Goal: Check status: Check status

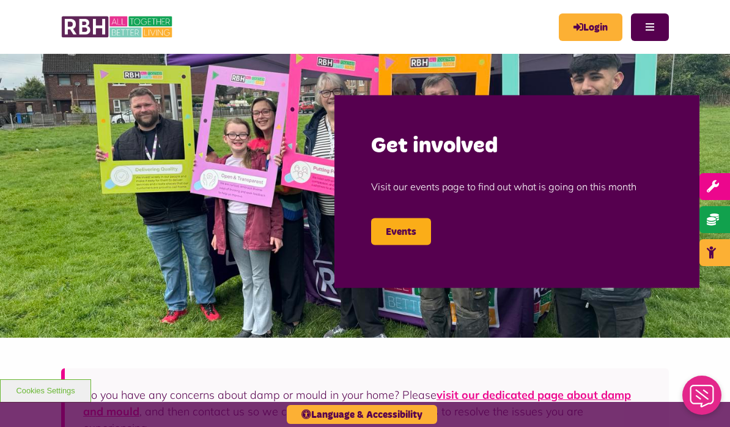
scroll to position [7, 0]
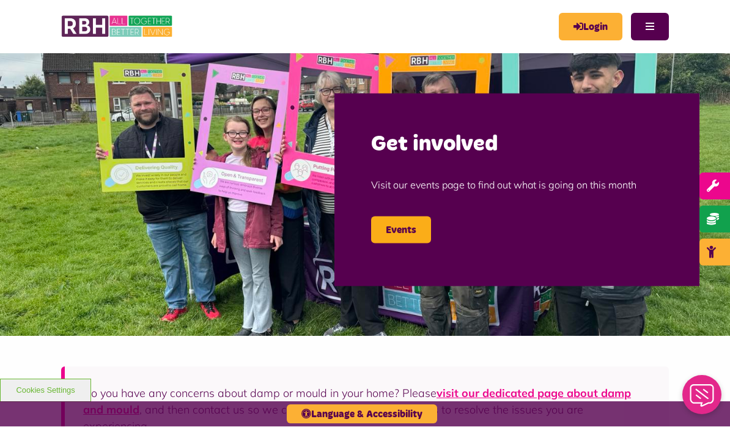
click at [590, 28] on link "Login" at bounding box center [591, 27] width 64 height 28
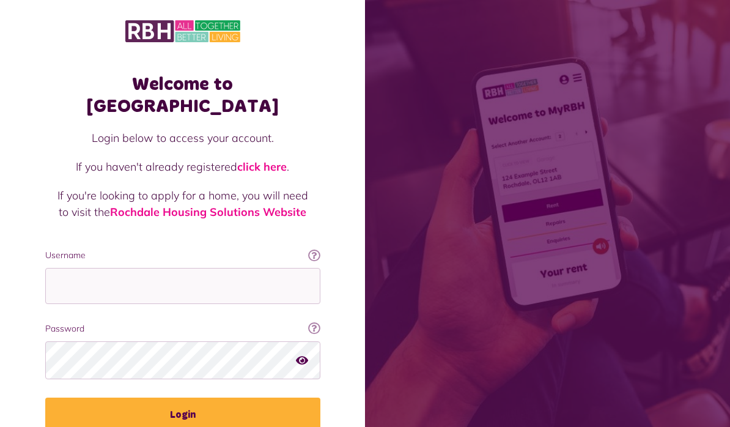
scroll to position [147, 0]
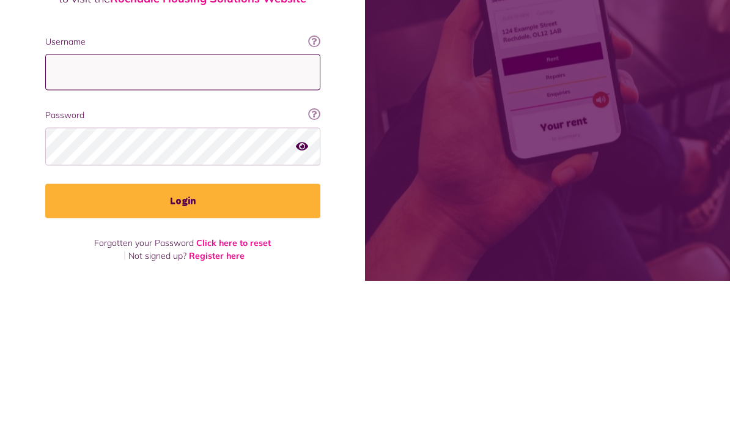
type input "**********"
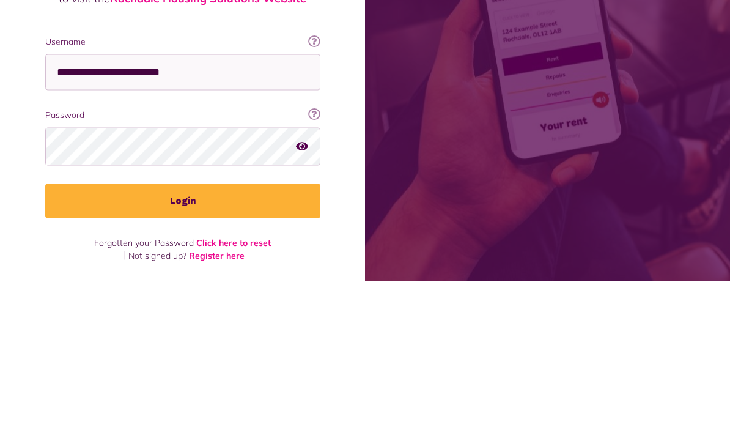
click at [182, 330] on button "Login" at bounding box center [182, 347] width 275 height 34
click at [214, 340] on button "Login" at bounding box center [182, 347] width 275 height 34
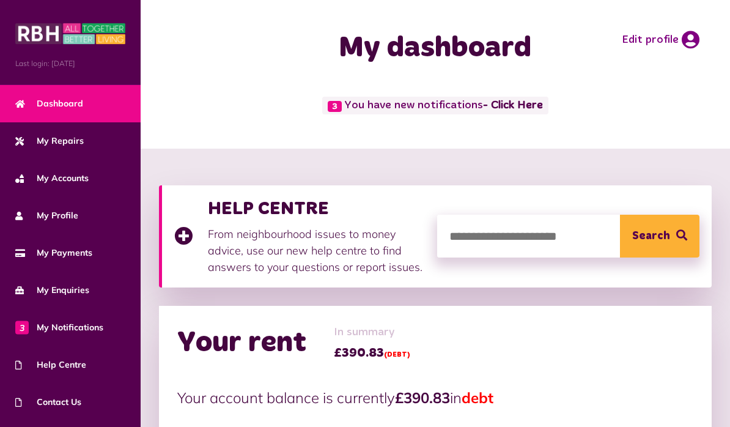
click at [59, 250] on span "My Payments" at bounding box center [53, 252] width 77 height 13
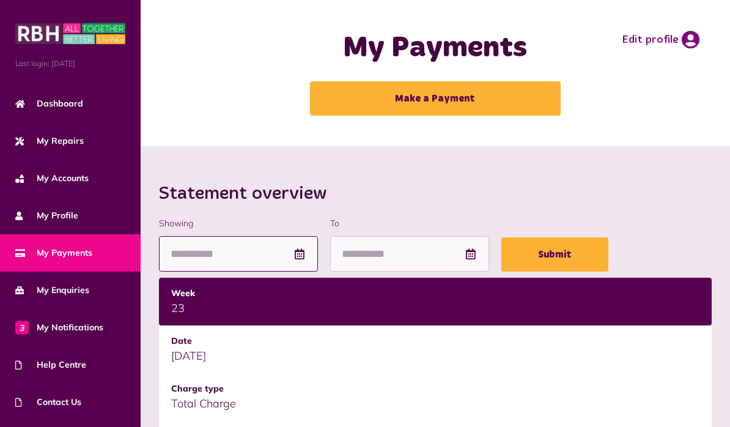
click at [306, 252] on input "Showing" at bounding box center [238, 254] width 159 height 36
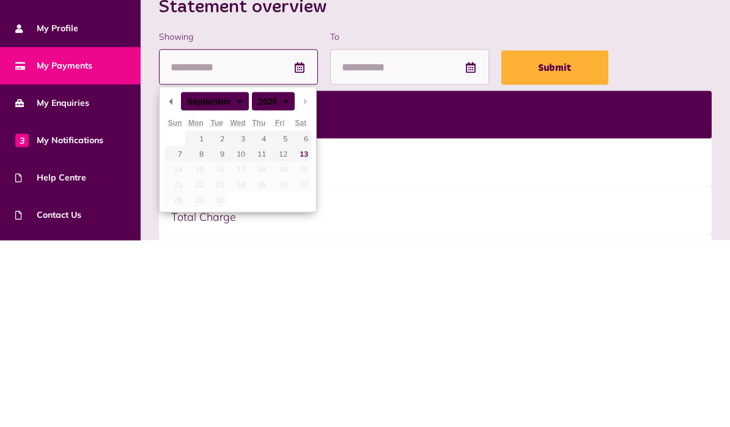
click at [318, 236] on input "Showing" at bounding box center [238, 254] width 159 height 36
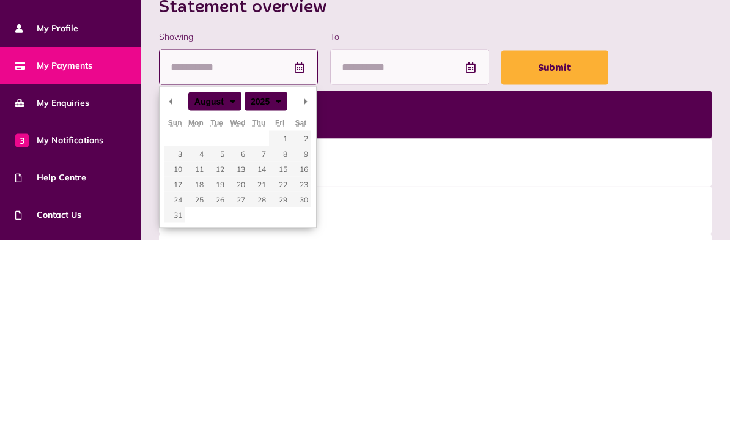
type input "**********"
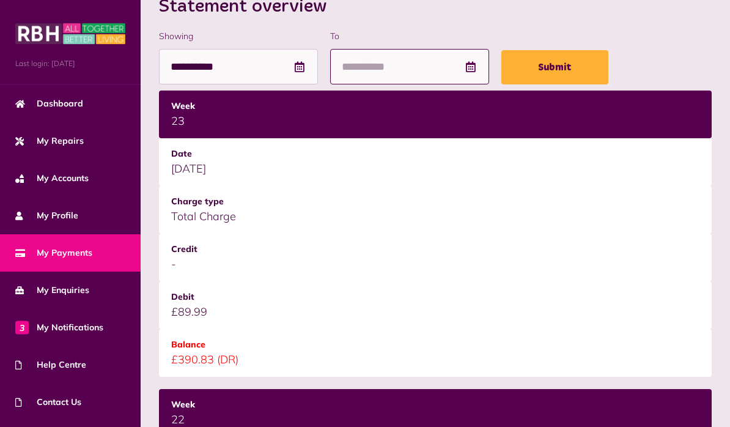
click at [438, 76] on input "To" at bounding box center [409, 67] width 159 height 36
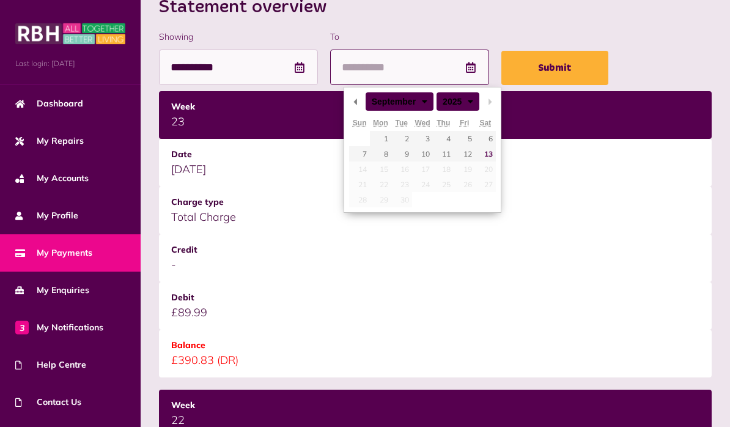
type input "**********"
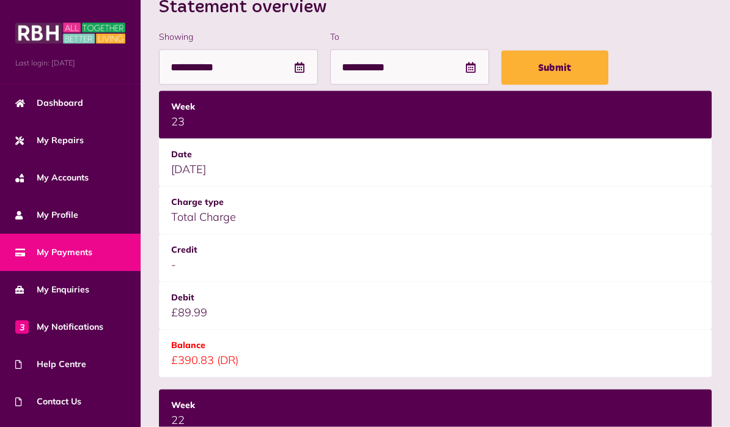
click at [595, 65] on button "Submit" at bounding box center [554, 68] width 107 height 34
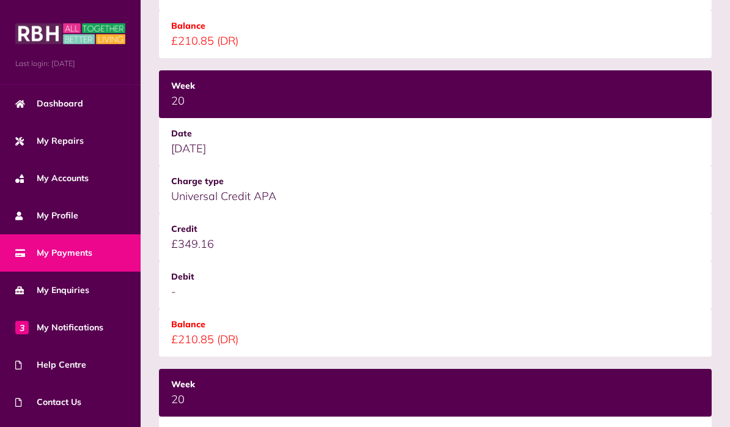
scroll to position [1113, 0]
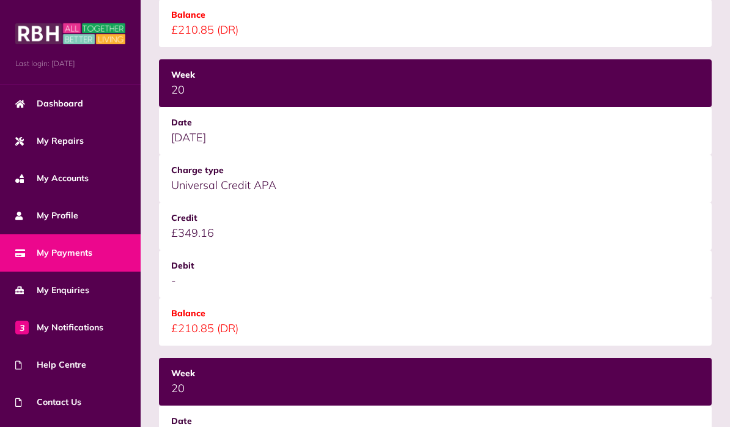
click at [180, 152] on td "22/08/2025" at bounding box center [435, 131] width 552 height 48
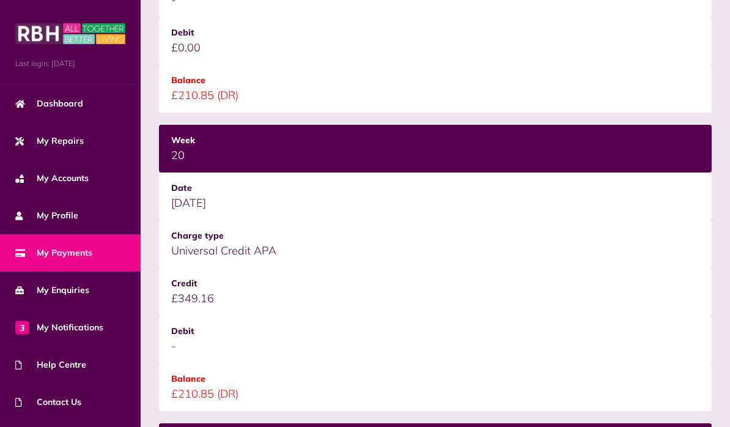
scroll to position [1037, 0]
